Goal: Information Seeking & Learning: Learn about a topic

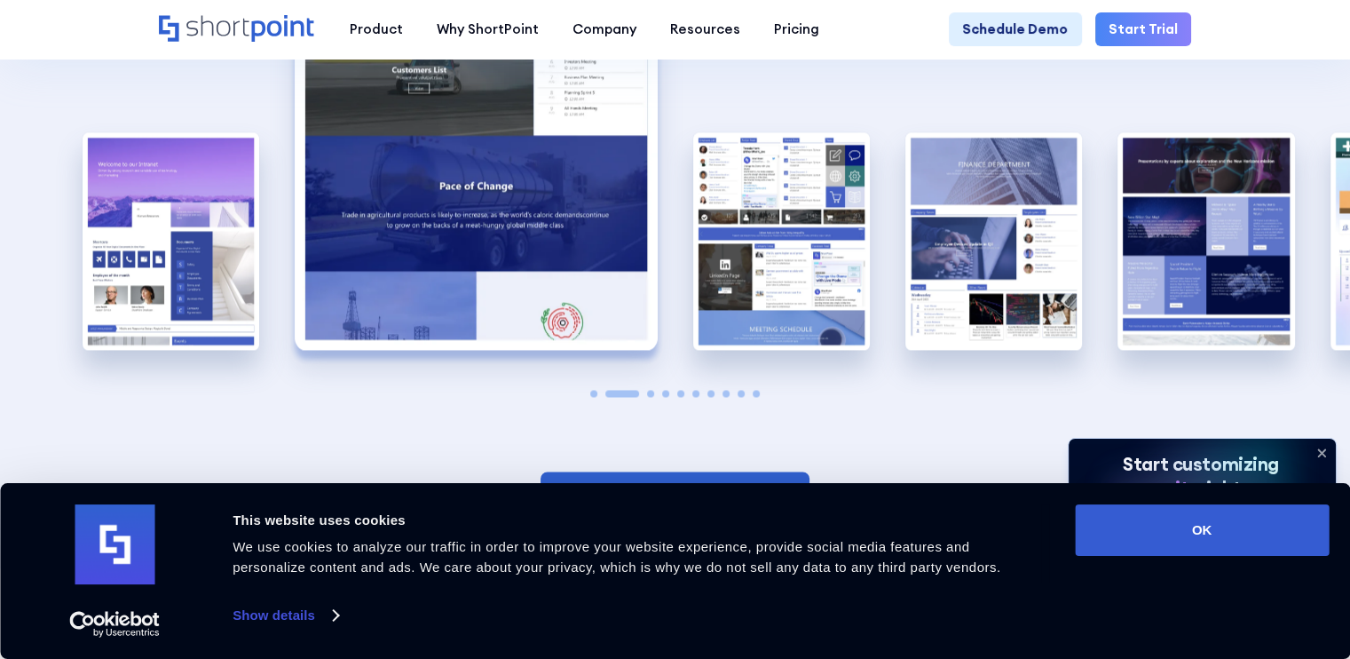
scroll to position [2838, 0]
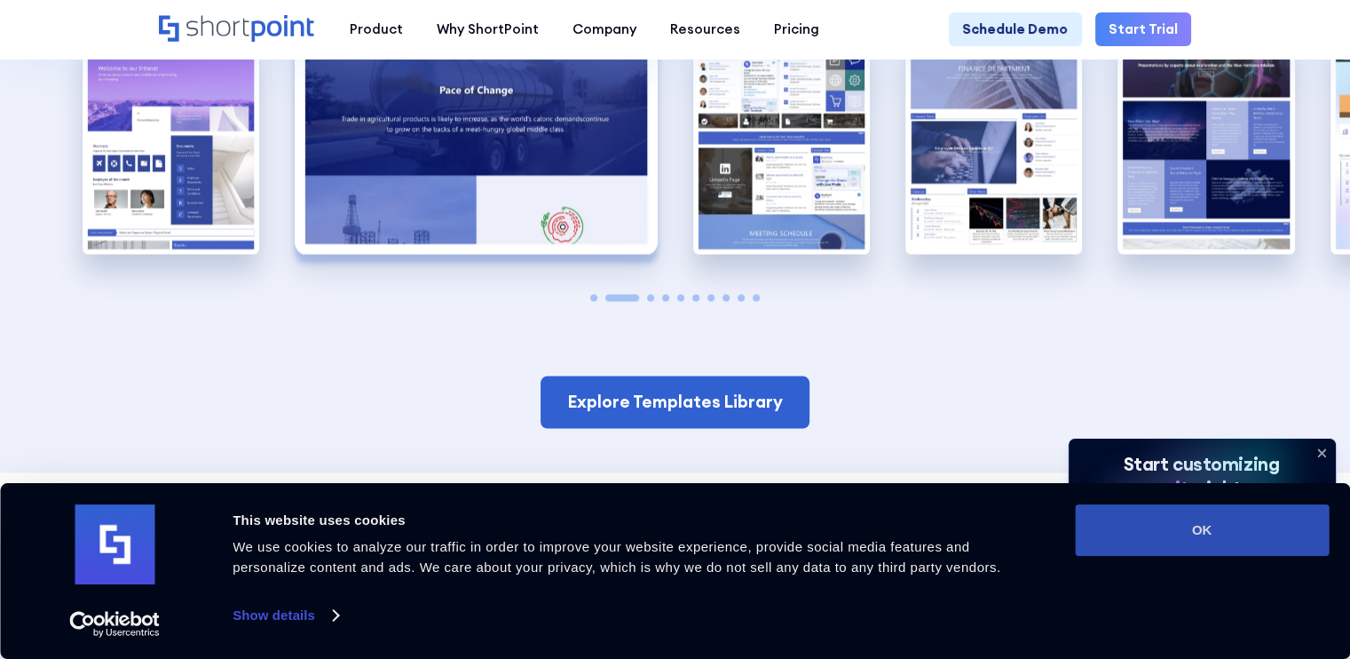
click at [1162, 532] on button "OK" at bounding box center [1202, 529] width 254 height 51
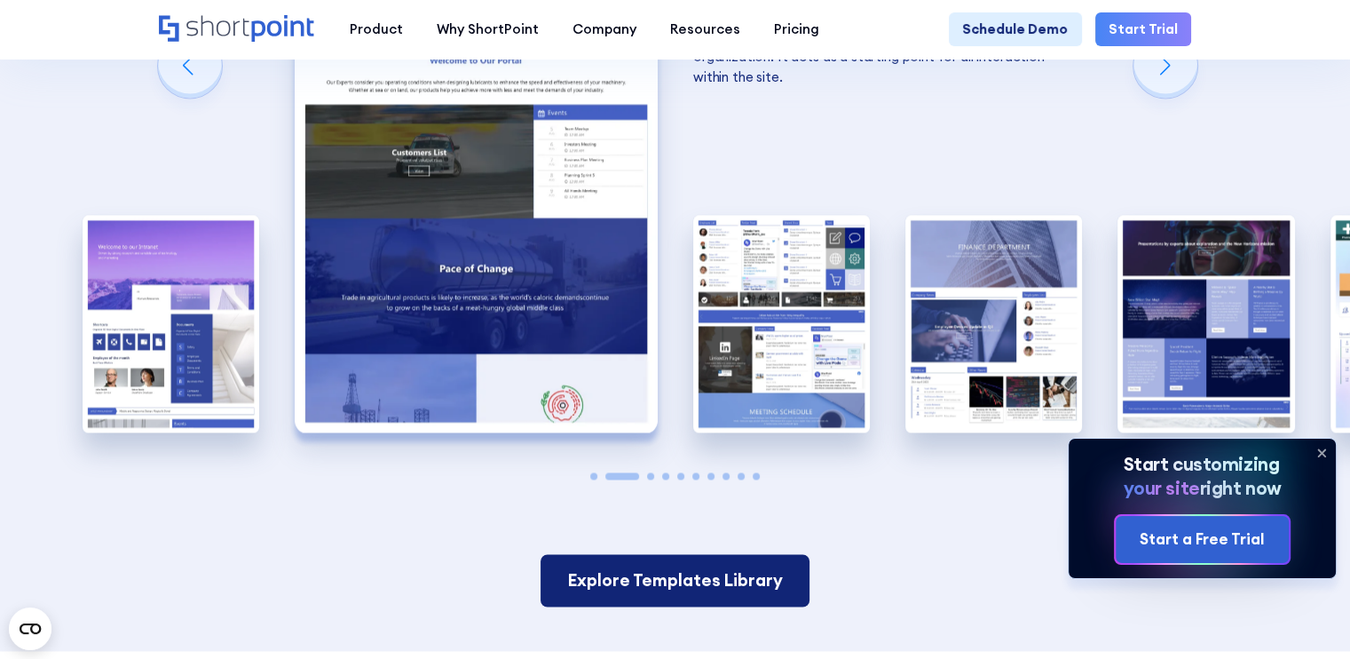
scroll to position [2660, 0]
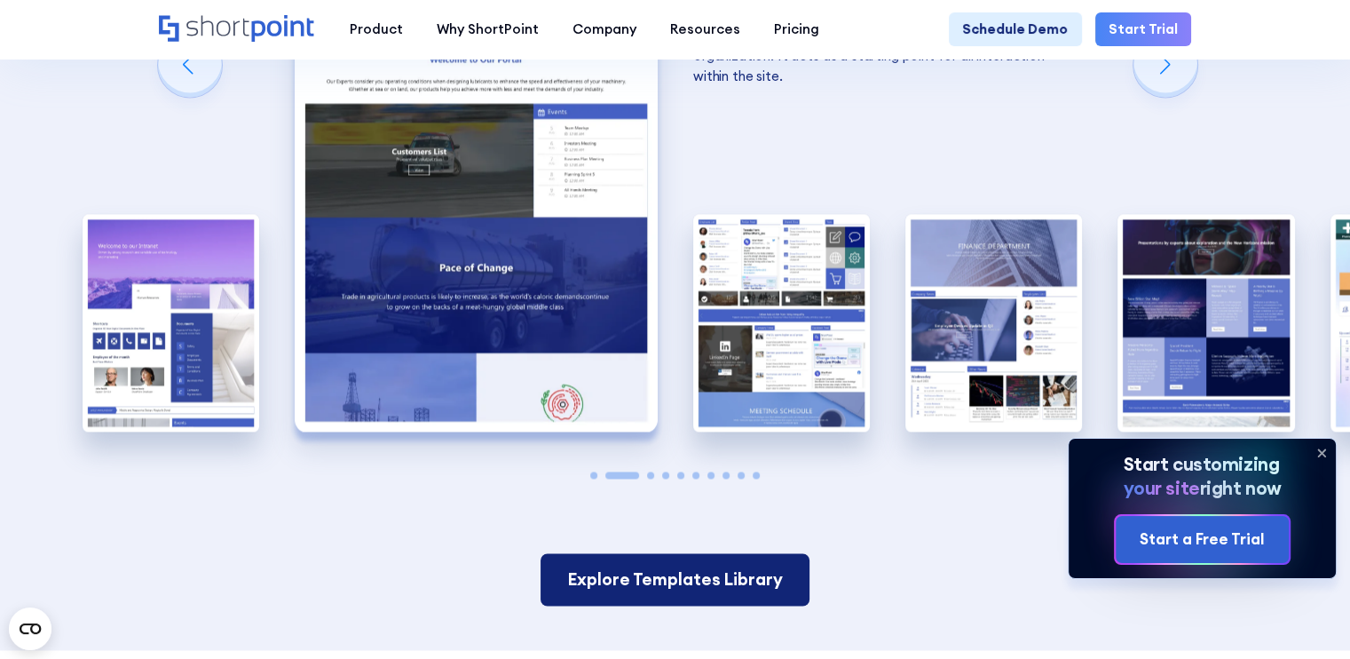
click at [770, 553] on link "Explore Templates Library" at bounding box center [675, 579] width 269 height 52
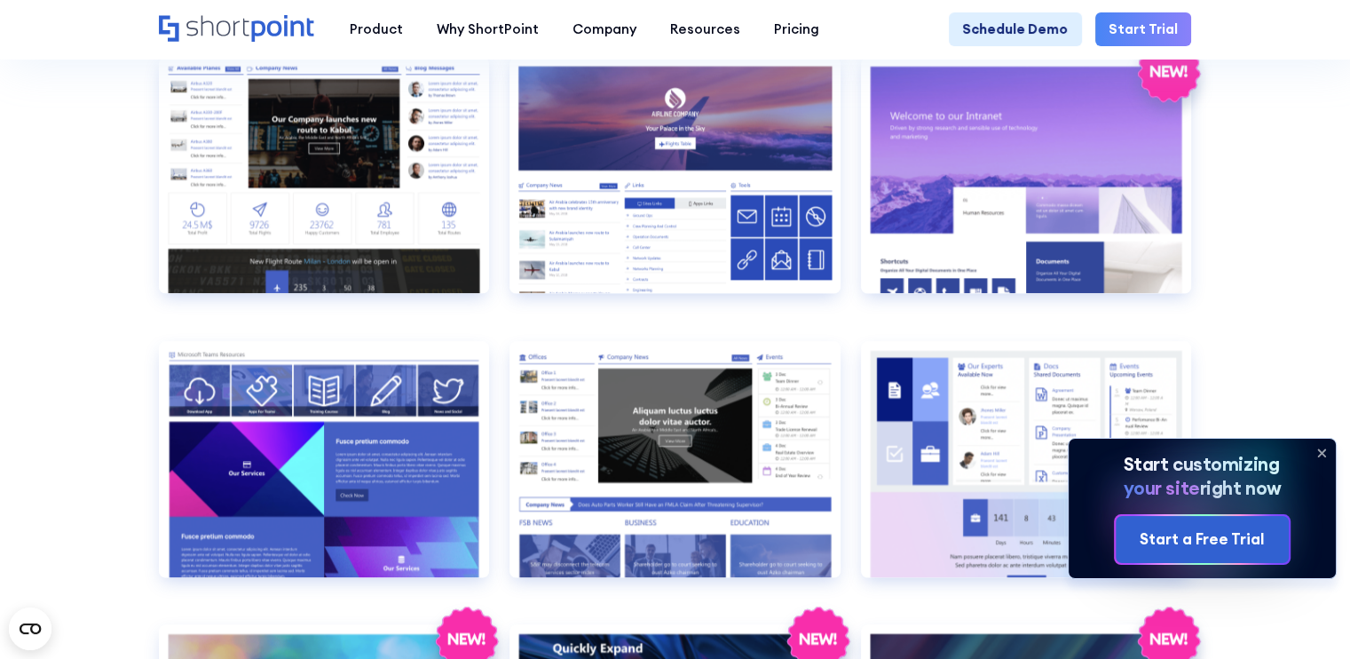
scroll to position [1598, 0]
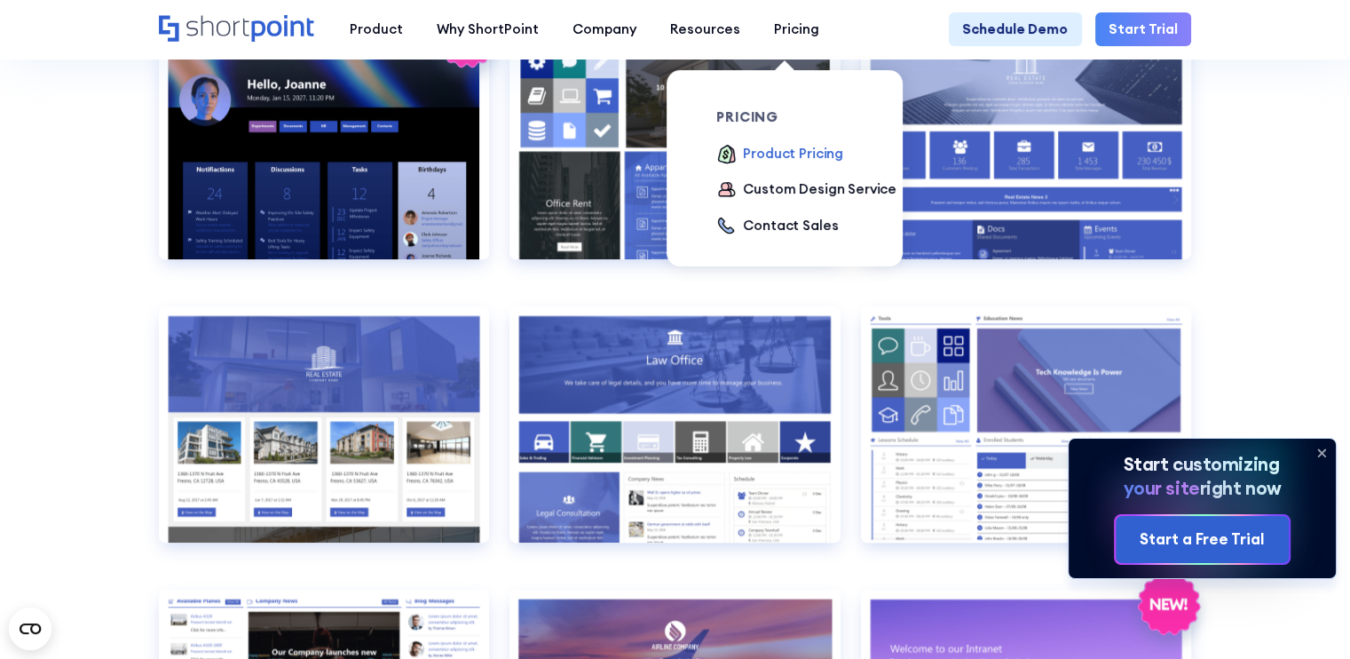
click at [789, 154] on div "Product Pricing" at bounding box center [793, 154] width 100 height 20
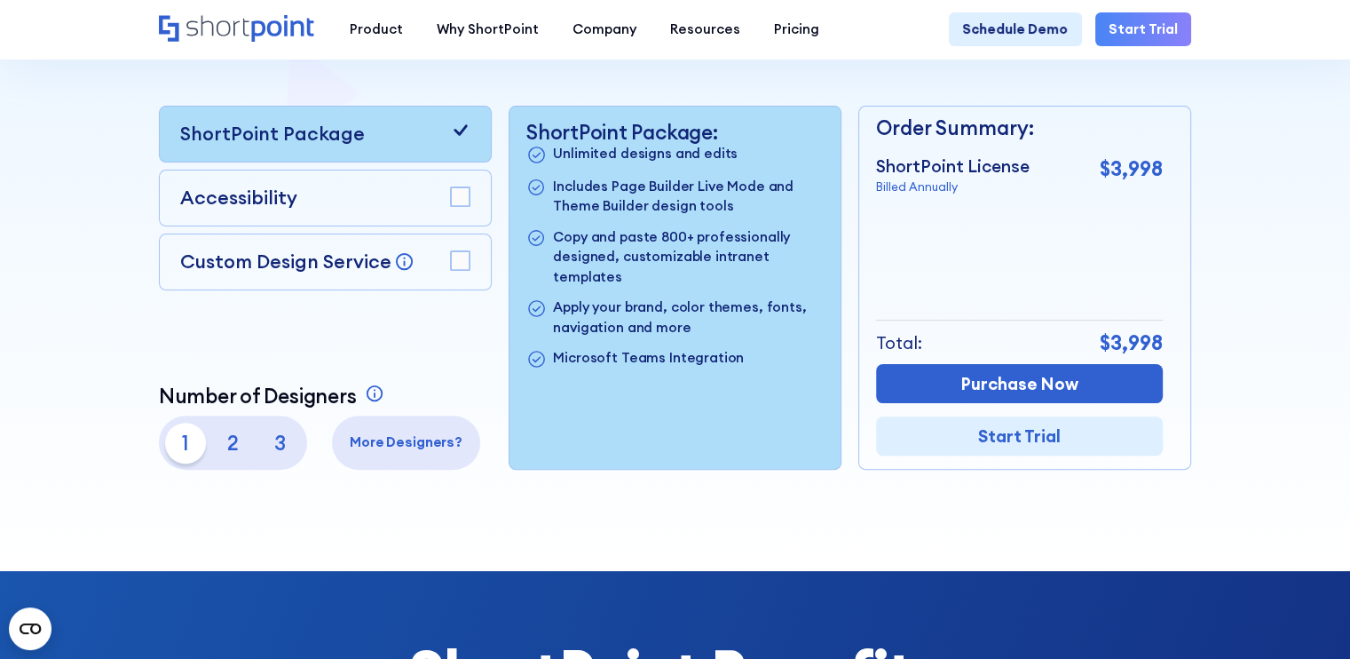
scroll to position [444, 0]
